Goal: Information Seeking & Learning: Learn about a topic

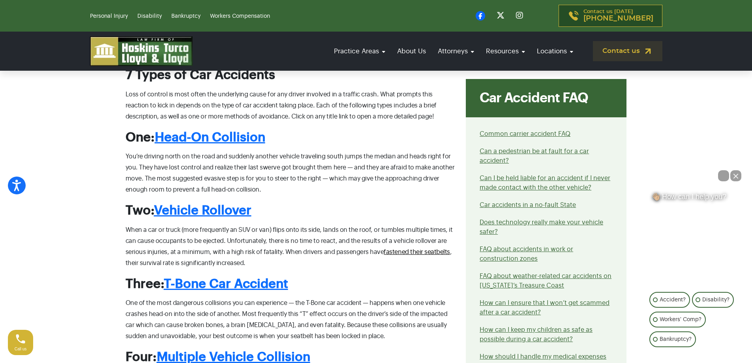
scroll to position [434, 0]
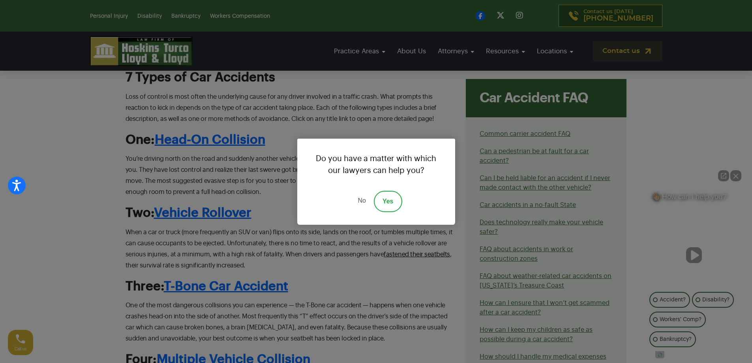
click at [391, 198] on link "Yes" at bounding box center [388, 201] width 28 height 21
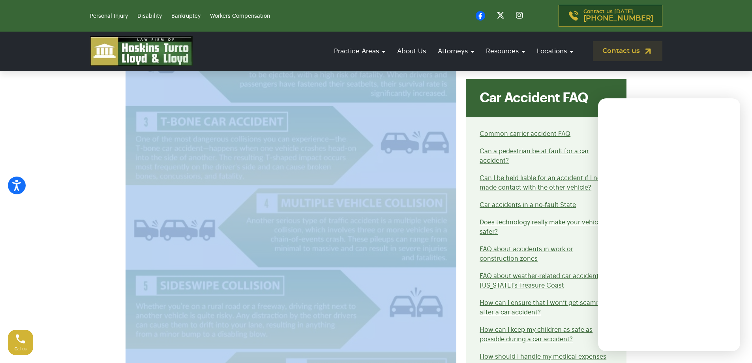
scroll to position [1303, 0]
drag, startPoint x: 127, startPoint y: 193, endPoint x: 221, endPoint y: 251, distance: 110.5
click at [221, 251] on div "Types of Car Accidents When it comes to types of car accidents there are severa…" at bounding box center [291, 104] width 341 height 2100
click at [221, 250] on img at bounding box center [291, 201] width 331 height 829
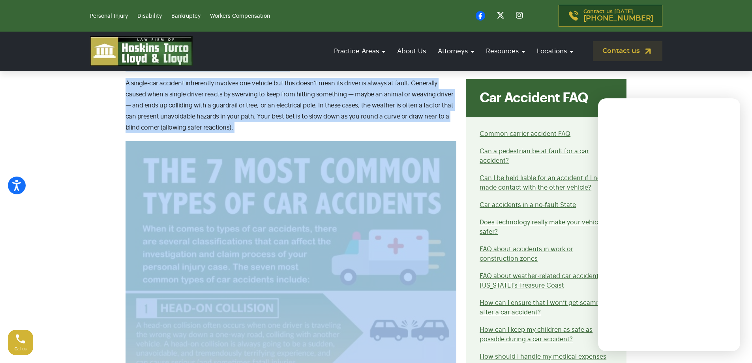
scroll to position [948, 0]
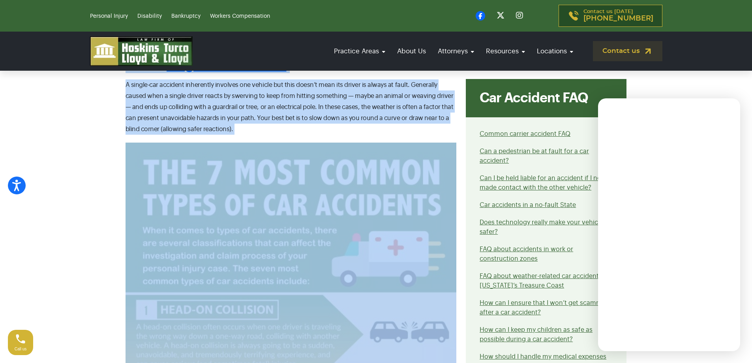
click at [237, 130] on p "A single-car accident inherently involves one vehicle but this doesn’t mean its…" at bounding box center [291, 106] width 331 height 55
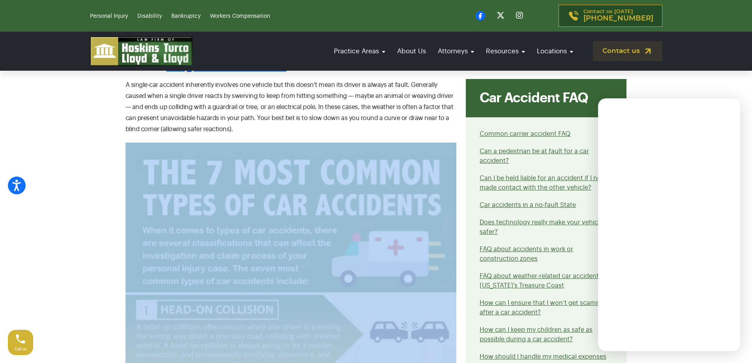
click at [237, 130] on p "A single-car accident inherently involves one vehicle but this doesn’t mean its…" at bounding box center [291, 106] width 331 height 55
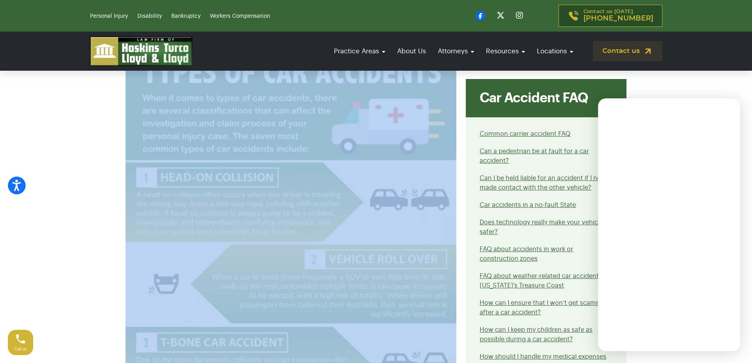
scroll to position [1066, 0]
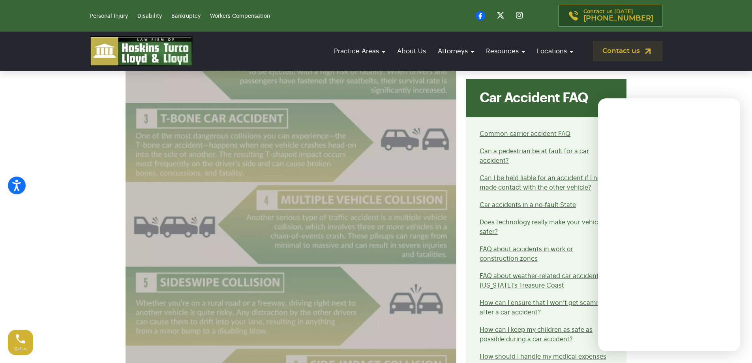
scroll to position [1303, 0]
